Goal: Transaction & Acquisition: Download file/media

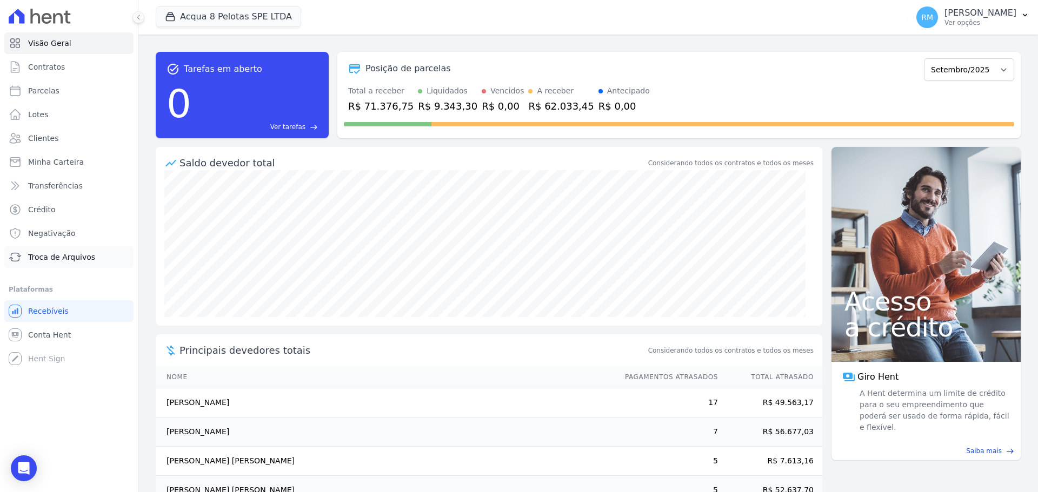
click at [54, 249] on link "Troca de Arquivos" at bounding box center [68, 257] width 129 height 22
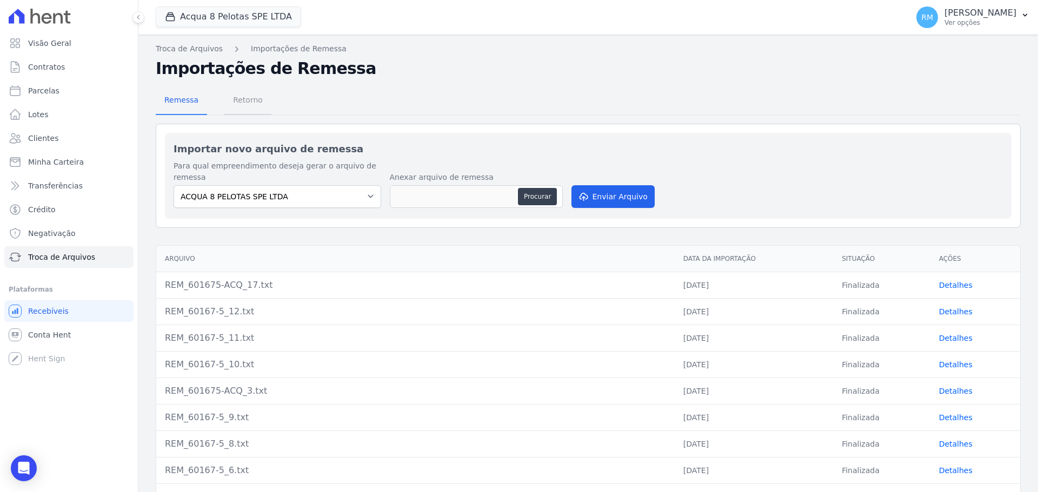
click at [248, 104] on span "Retorno" at bounding box center [247, 100] width 43 height 22
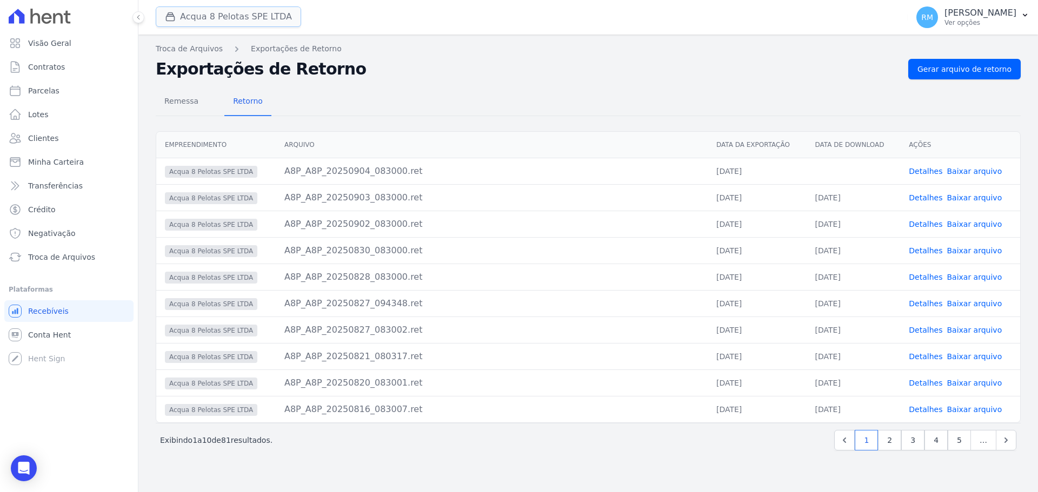
click at [263, 23] on button "Acqua 8 Pelotas SPE LTDA" at bounding box center [228, 16] width 145 height 21
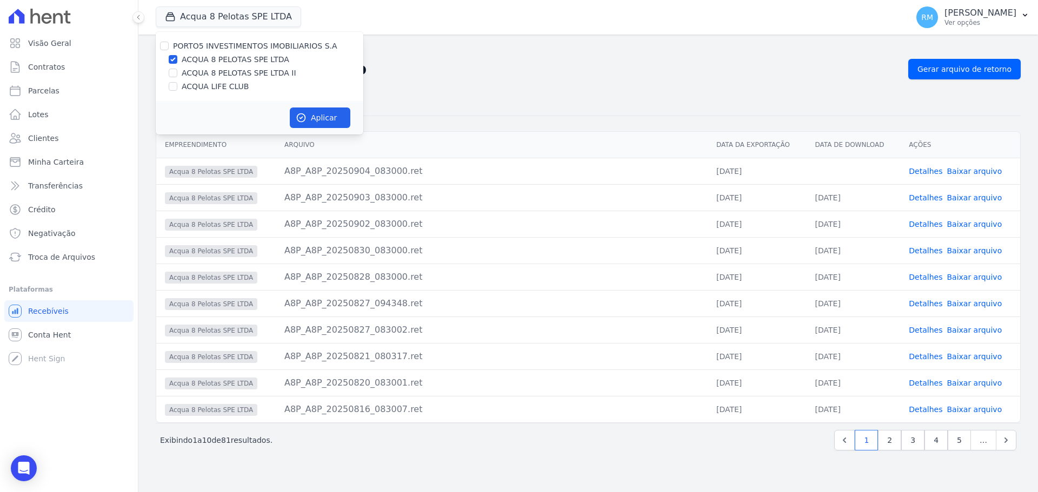
click at [217, 77] on label "ACQUA 8 PELOTAS SPE LTDA II" at bounding box center [239, 73] width 115 height 11
click at [173, 76] on input "ACQUA 8 PELOTAS SPE LTDA II" at bounding box center [173, 73] width 9 height 9
checkbox input "true"
drag, startPoint x: 176, startPoint y: 84, endPoint x: 215, endPoint y: 129, distance: 59.8
click at [177, 84] on input "ACQUA LIFE CLUB" at bounding box center [173, 86] width 9 height 9
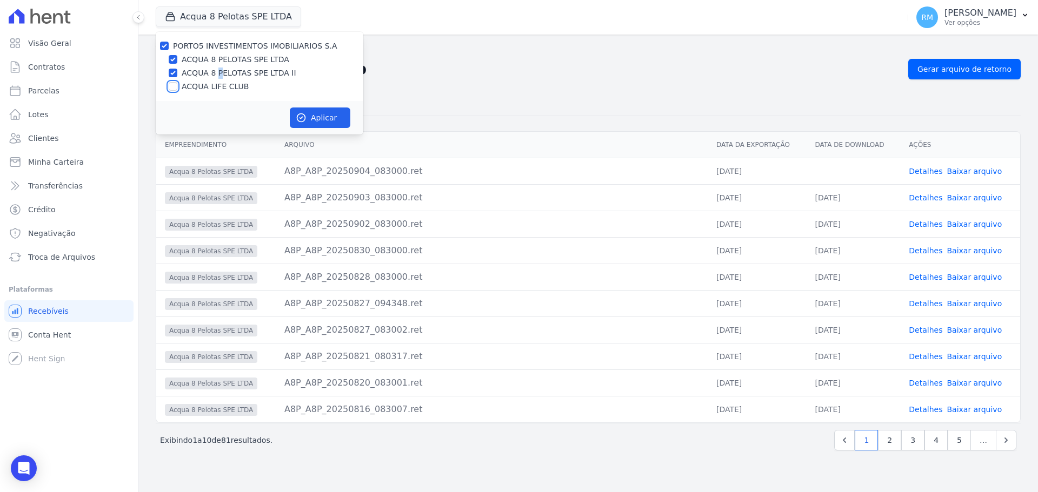
checkbox input "true"
drag, startPoint x: 327, startPoint y: 117, endPoint x: 309, endPoint y: 131, distance: 22.8
click at [326, 117] on button "Aplicar" at bounding box center [320, 118] width 61 height 21
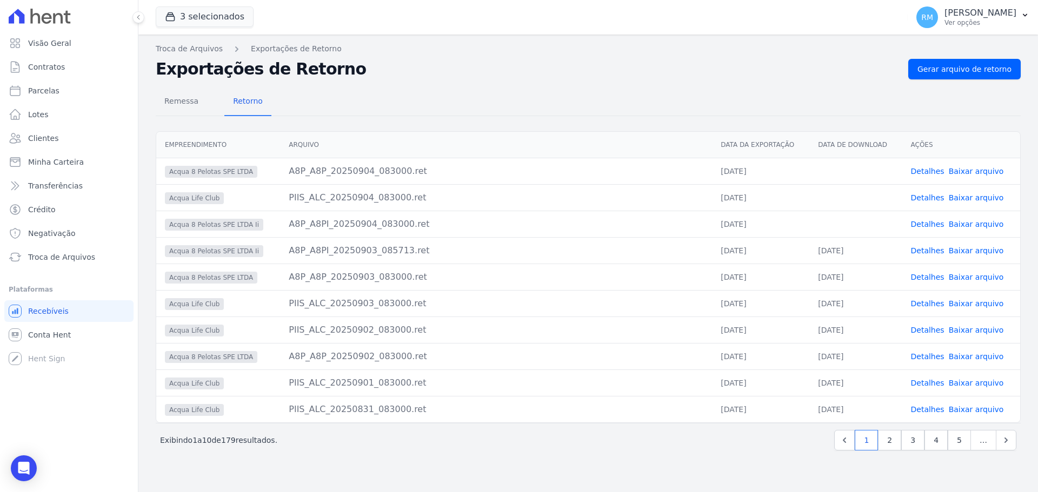
click at [985, 173] on link "Baixar arquivo" at bounding box center [976, 171] width 55 height 9
click at [978, 199] on link "Baixar arquivo" at bounding box center [976, 197] width 55 height 9
click at [980, 223] on link "Baixar arquivo" at bounding box center [976, 224] width 55 height 9
